Goal: Task Accomplishment & Management: Use online tool/utility

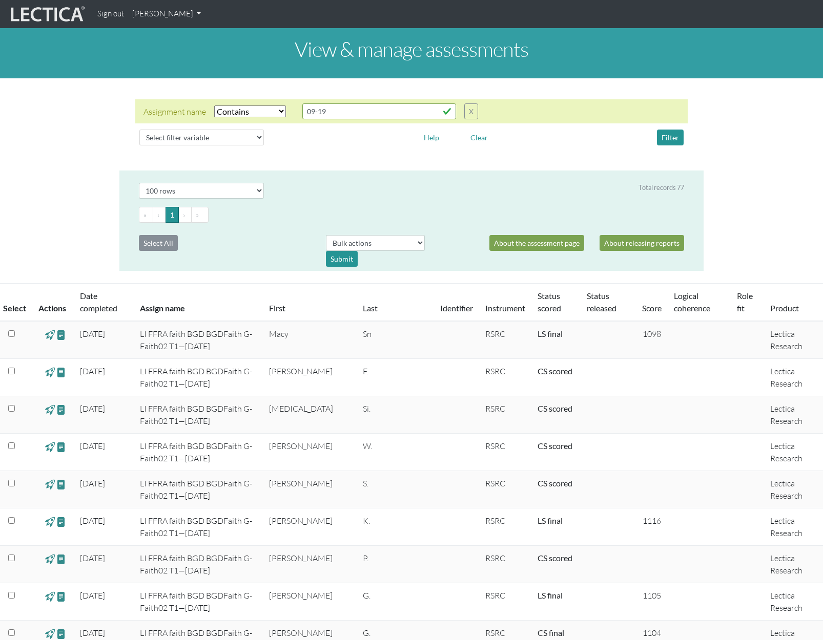
select select "icontains"
select select "100"
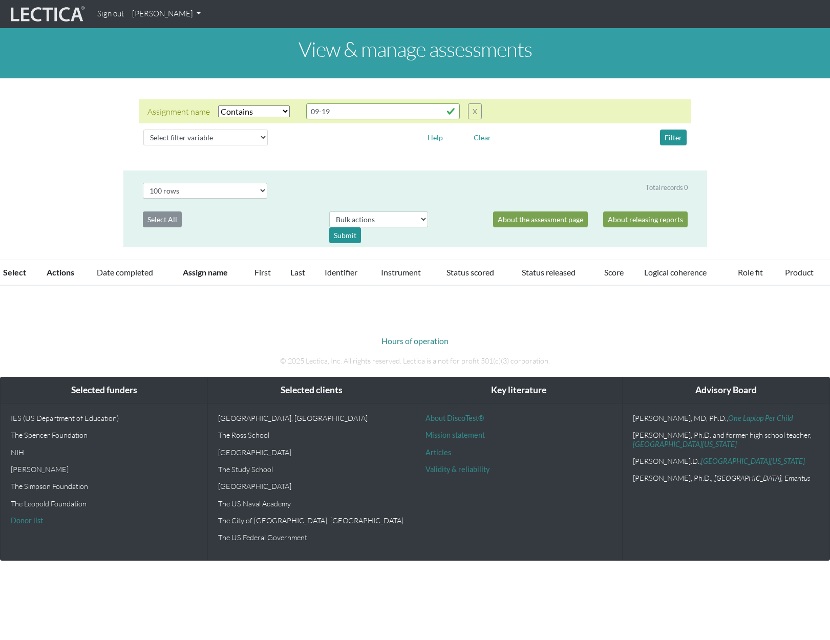
select select "icontains"
select select "100"
select select "icontains"
select select "100"
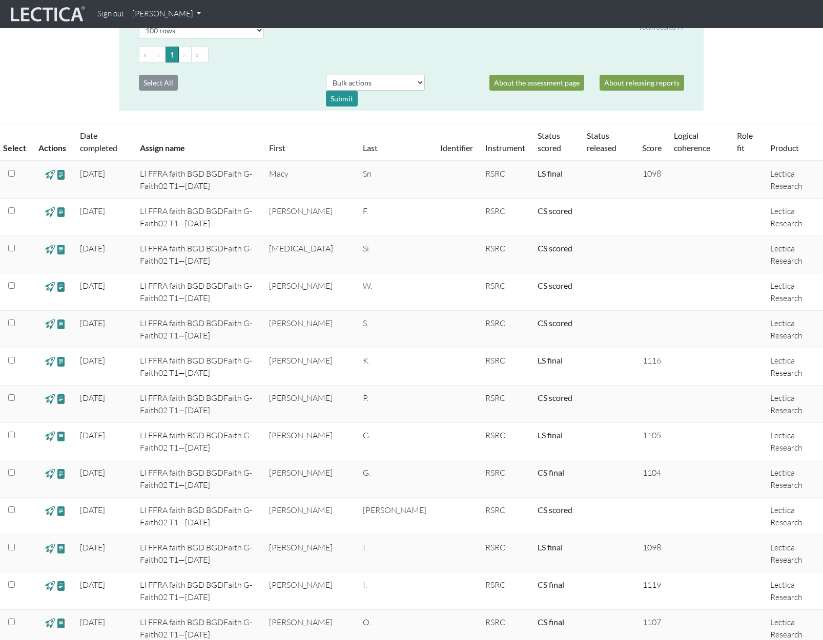
scroll to position [263, 0]
